Goal: Find contact information: Obtain details needed to contact an individual or organization

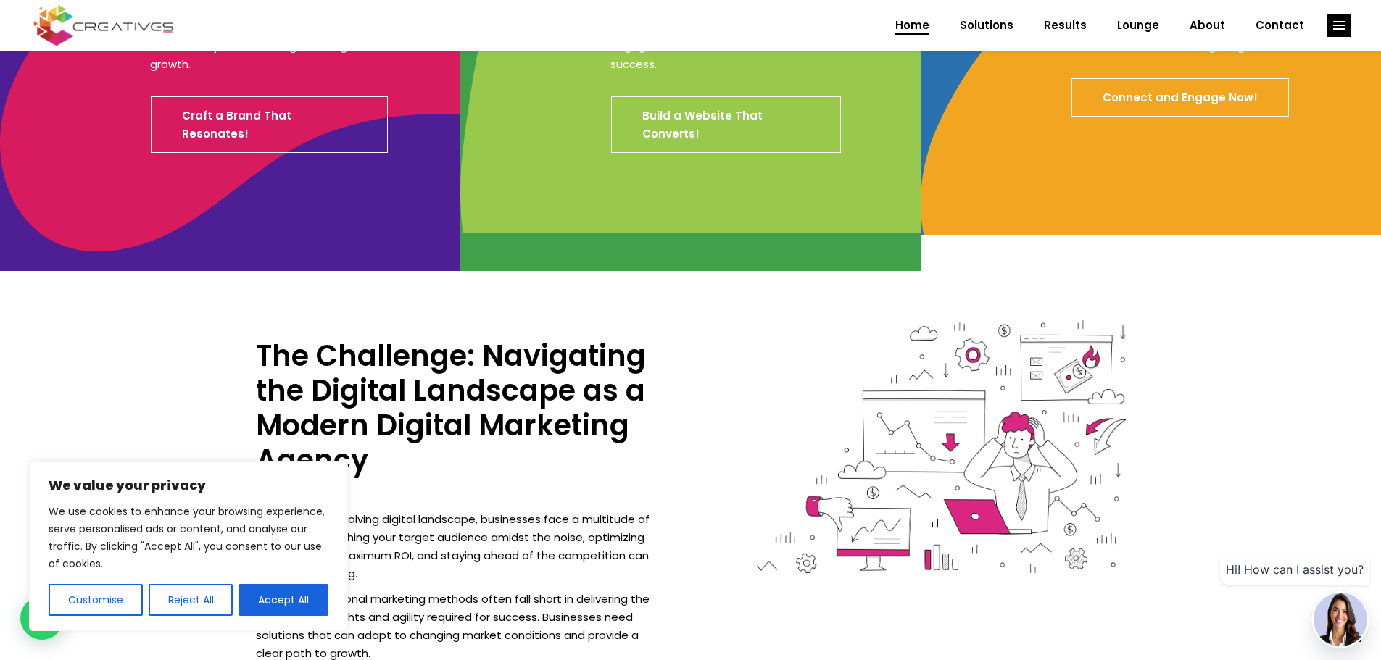
scroll to position [725, 0]
click at [286, 602] on button "Accept All" at bounding box center [283, 600] width 90 height 32
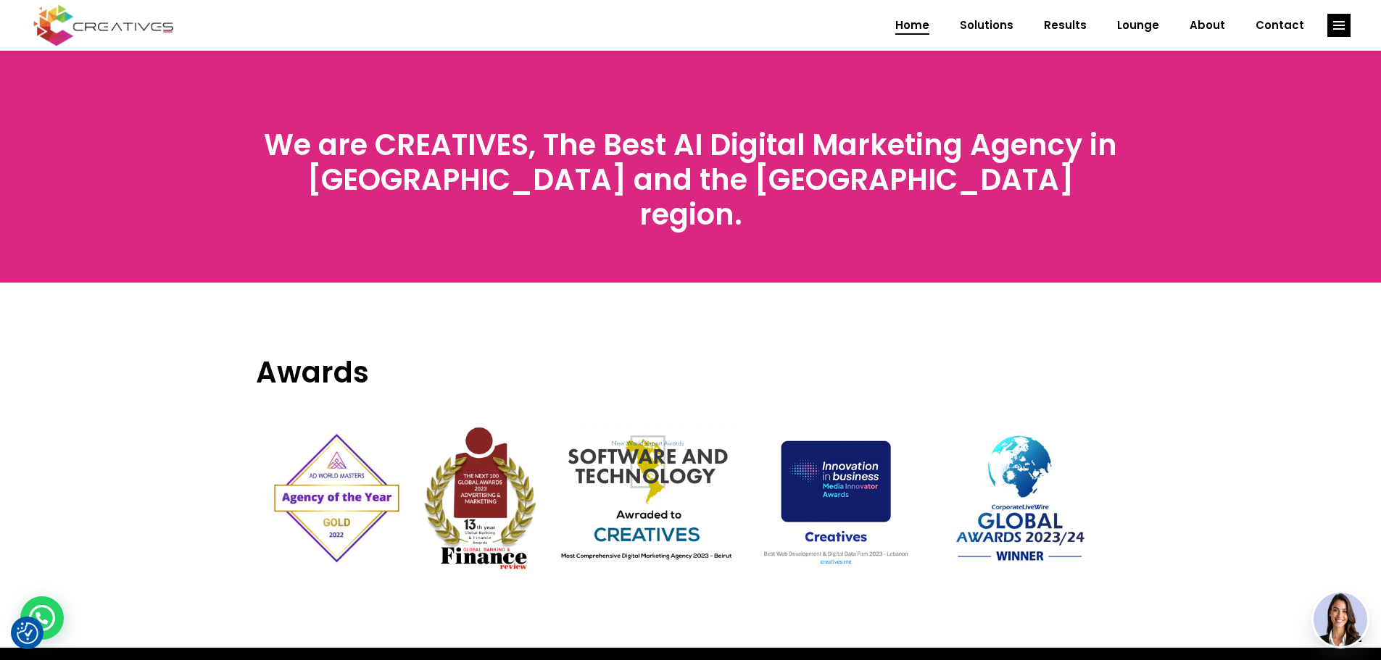
scroll to position [4609, 0]
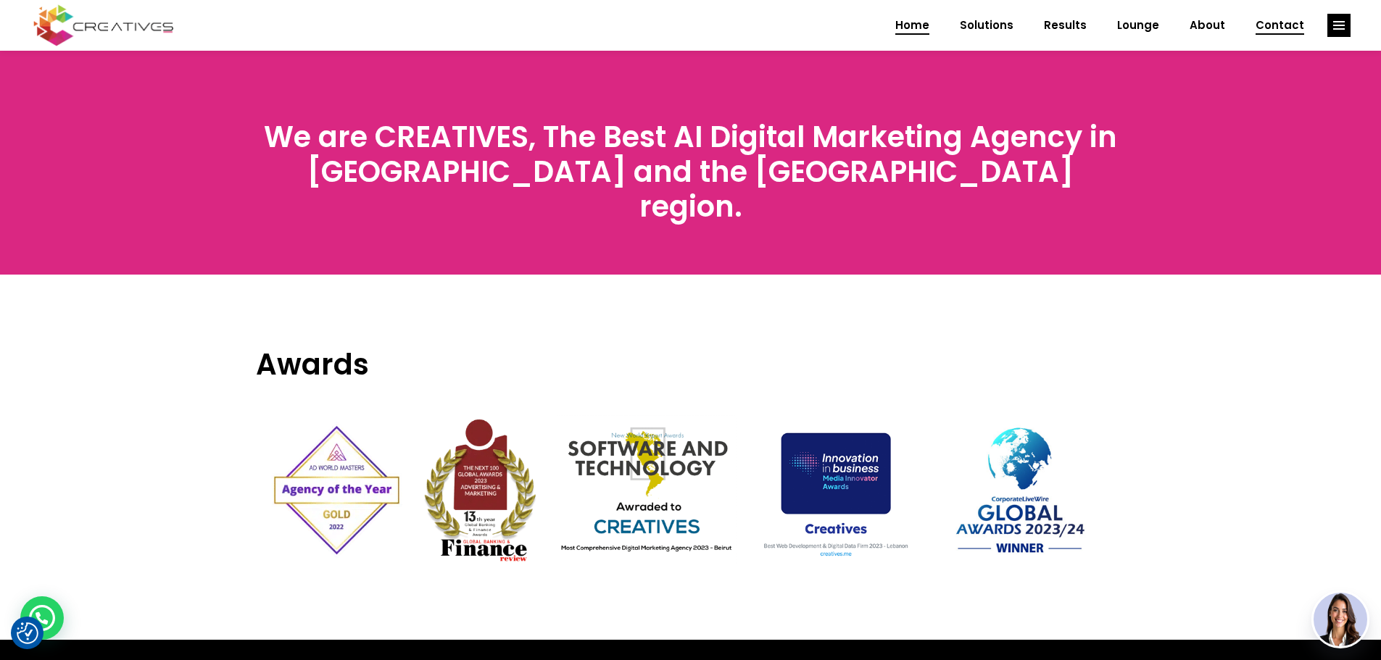
click at [1284, 24] on span "Contact" at bounding box center [1279, 26] width 49 height 38
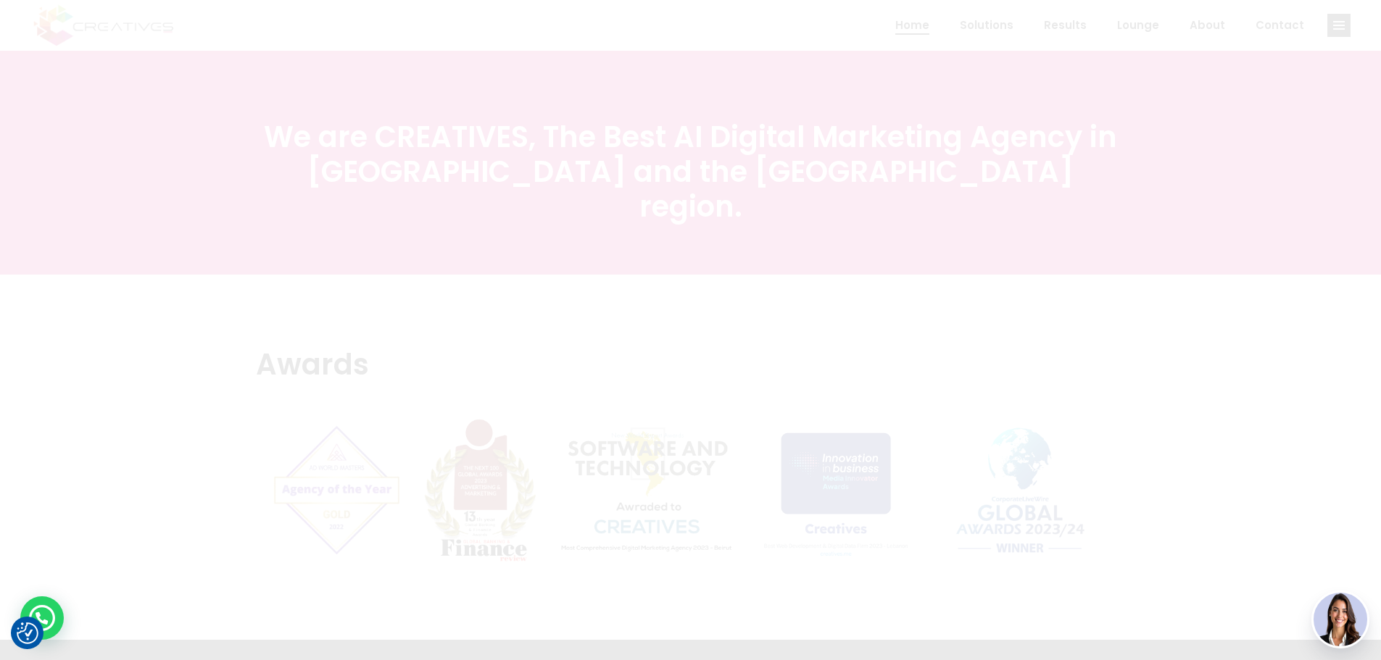
scroll to position [0, 0]
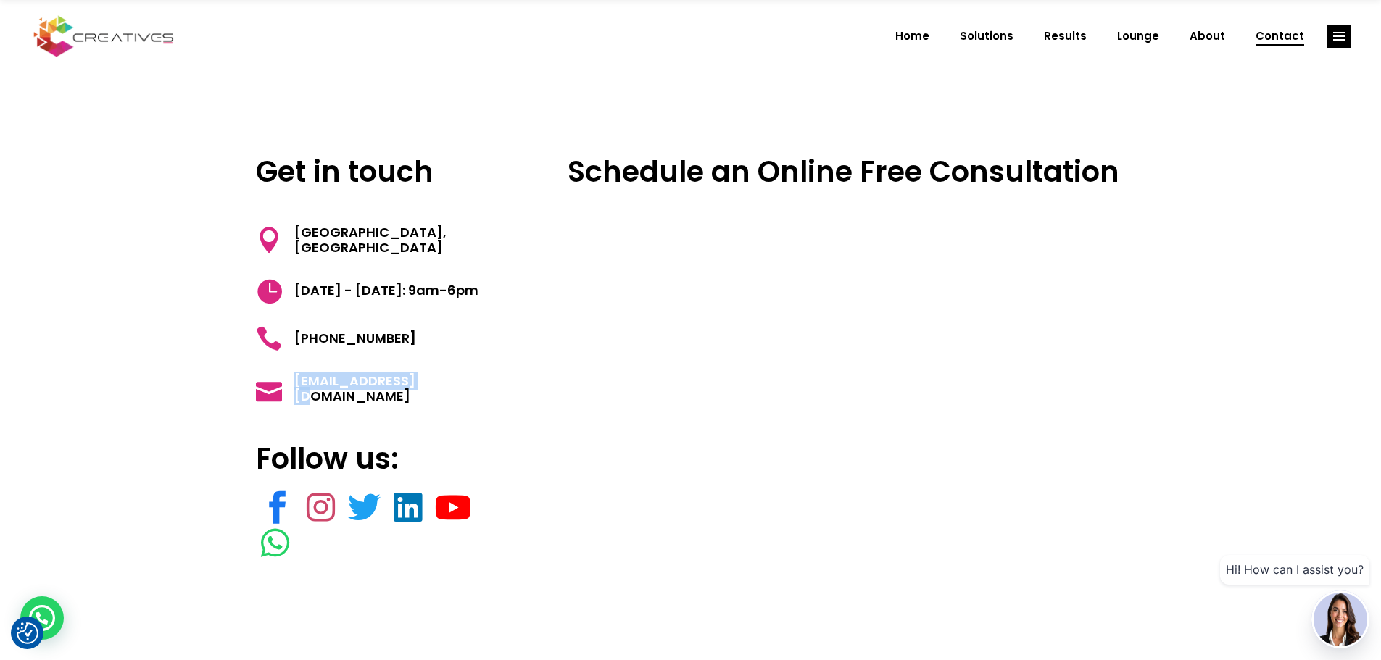
drag, startPoint x: 423, startPoint y: 387, endPoint x: 290, endPoint y: 391, distance: 133.4
click at [290, 391] on h5 "[EMAIL_ADDRESS][DOMAIN_NAME]" at bounding box center [385, 388] width 259 height 31
copy span "[EMAIL_ADDRESS][DOMAIN_NAME]"
